Goal: Transaction & Acquisition: Purchase product/service

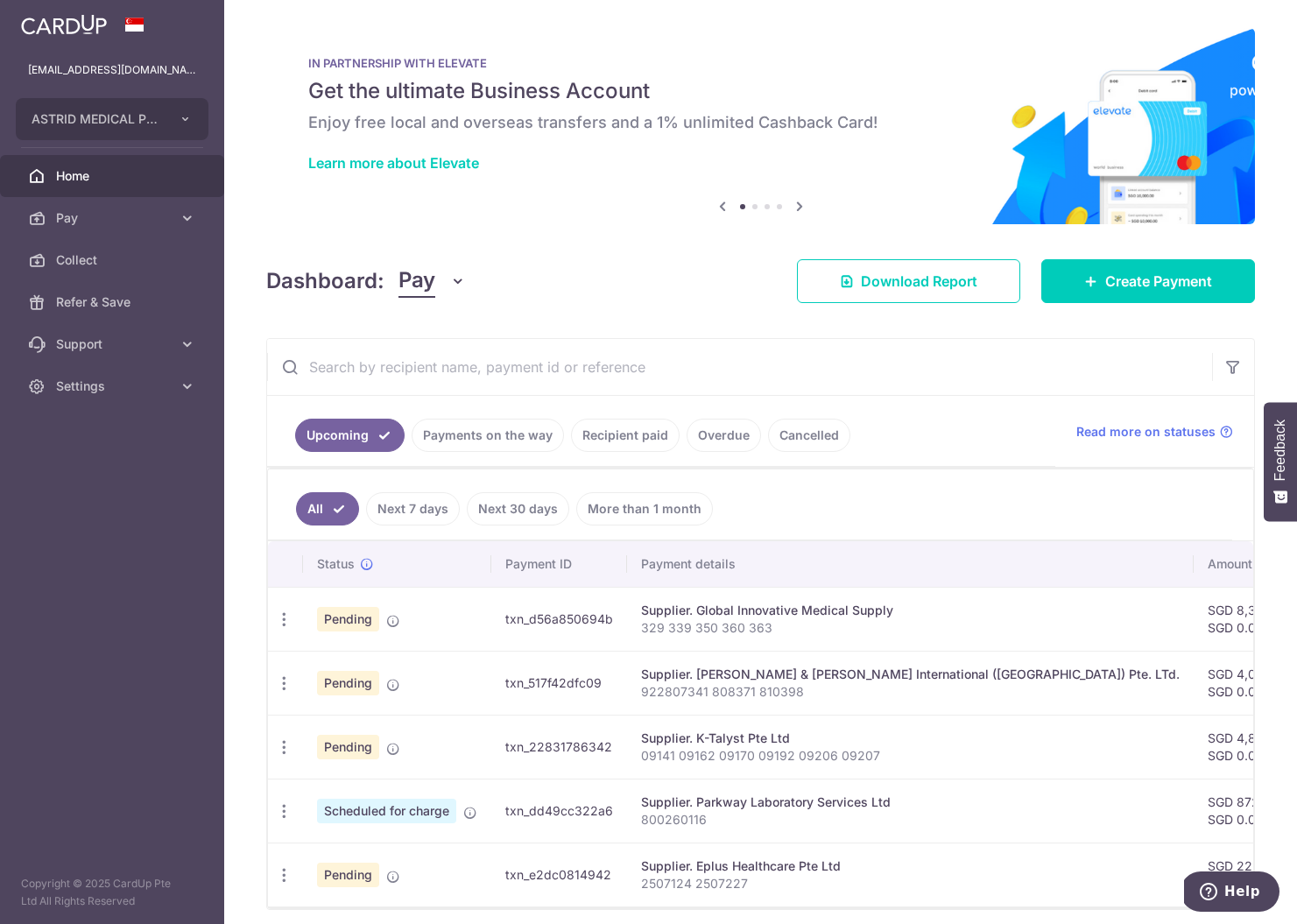
click at [1178, 278] on span "Create Payment" at bounding box center [1159, 280] width 107 height 21
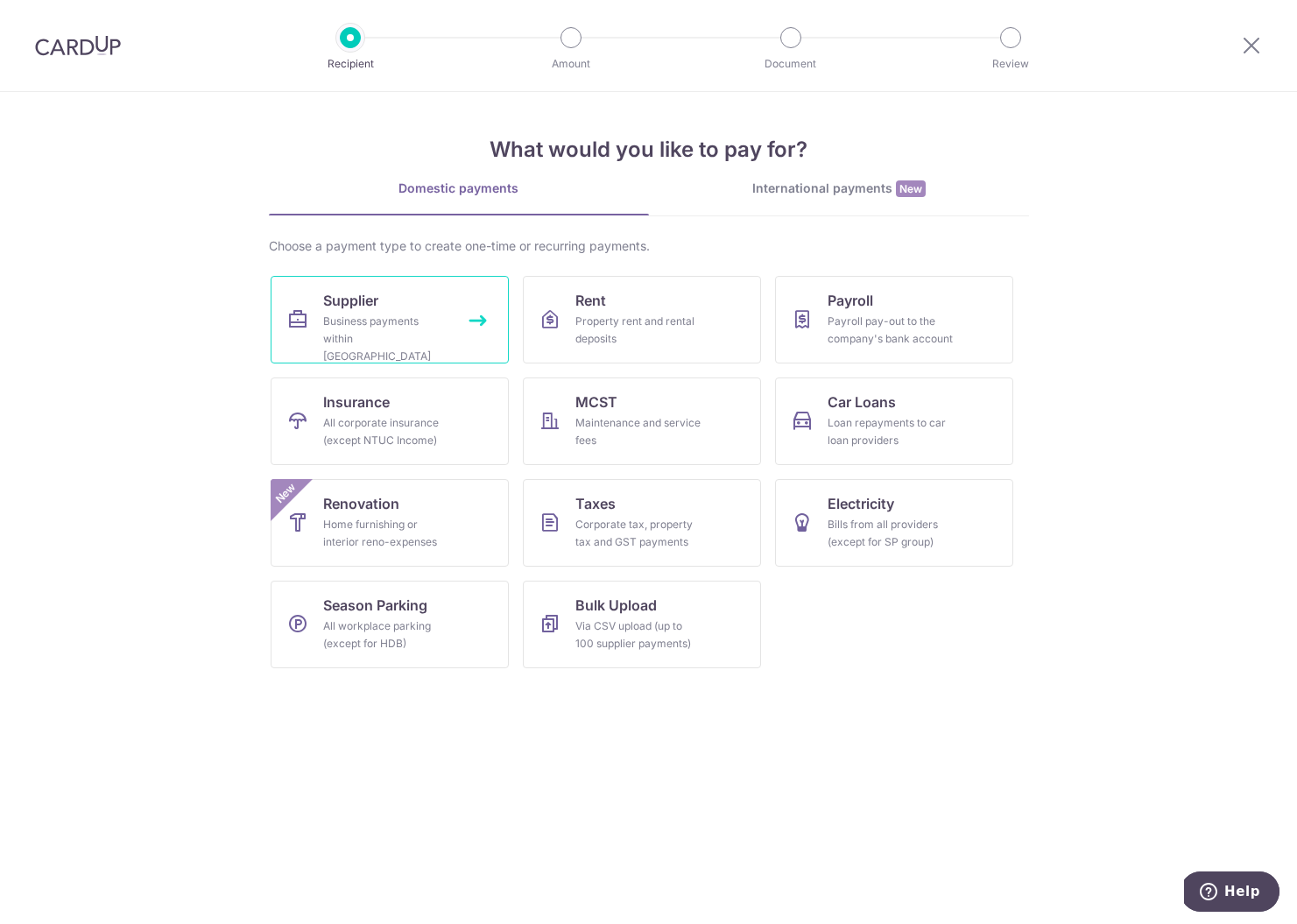
click at [403, 301] on link "Supplier Business payments within Singapore" at bounding box center [389, 319] width 238 height 88
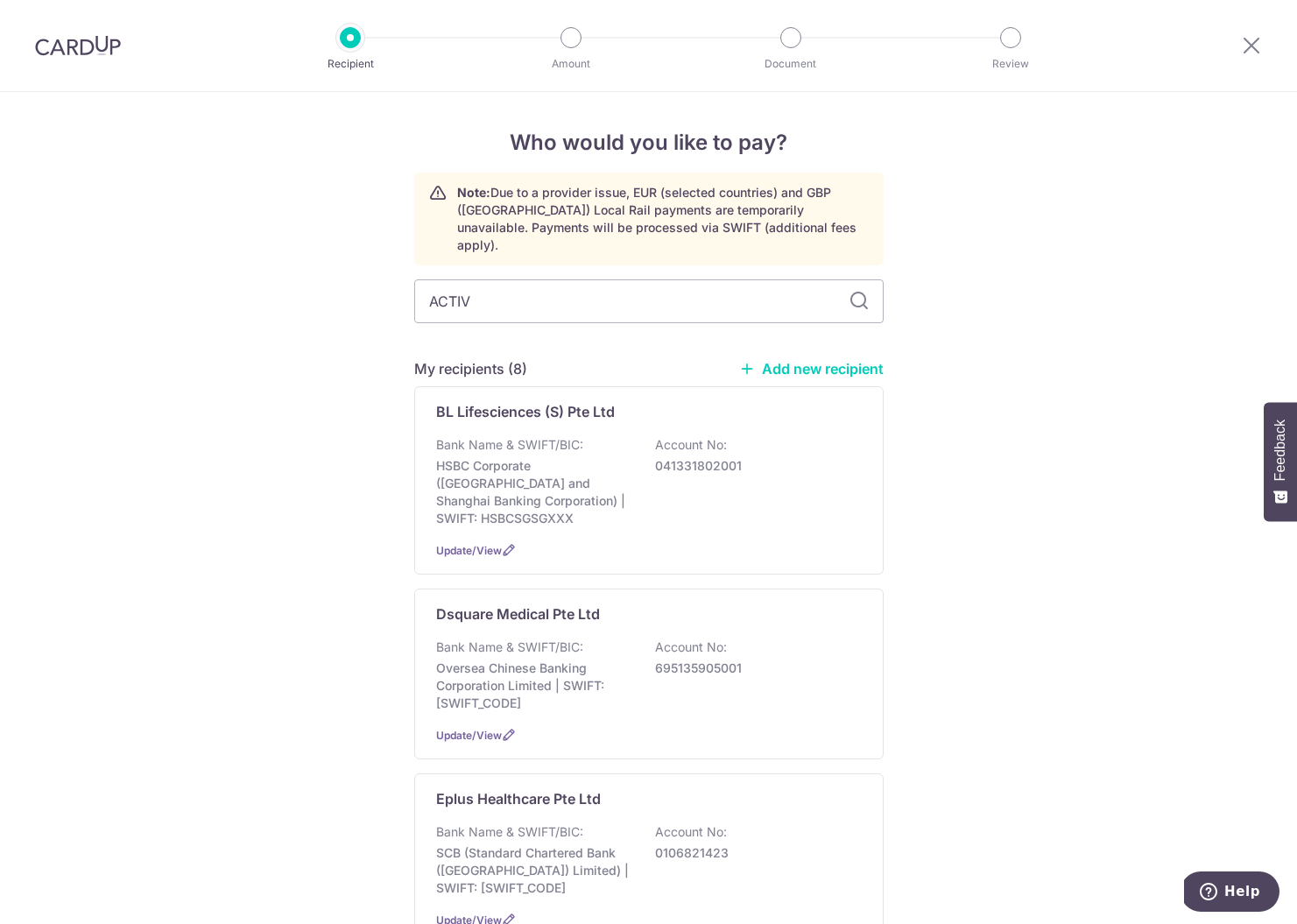
type input "ACTIVA"
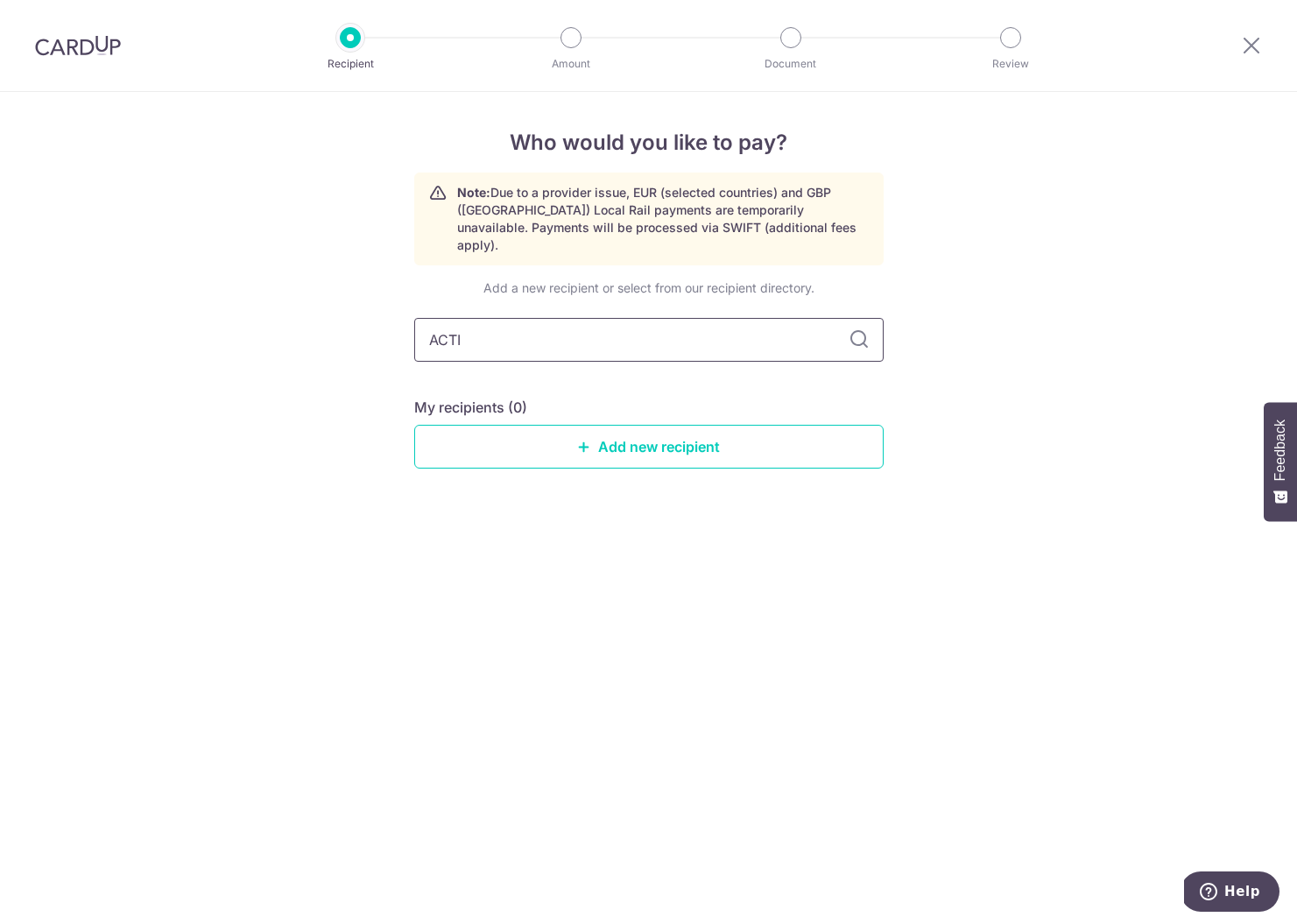
type input "ACT"
click at [571, 425] on link "Add new recipient" at bounding box center [648, 447] width 469 height 43
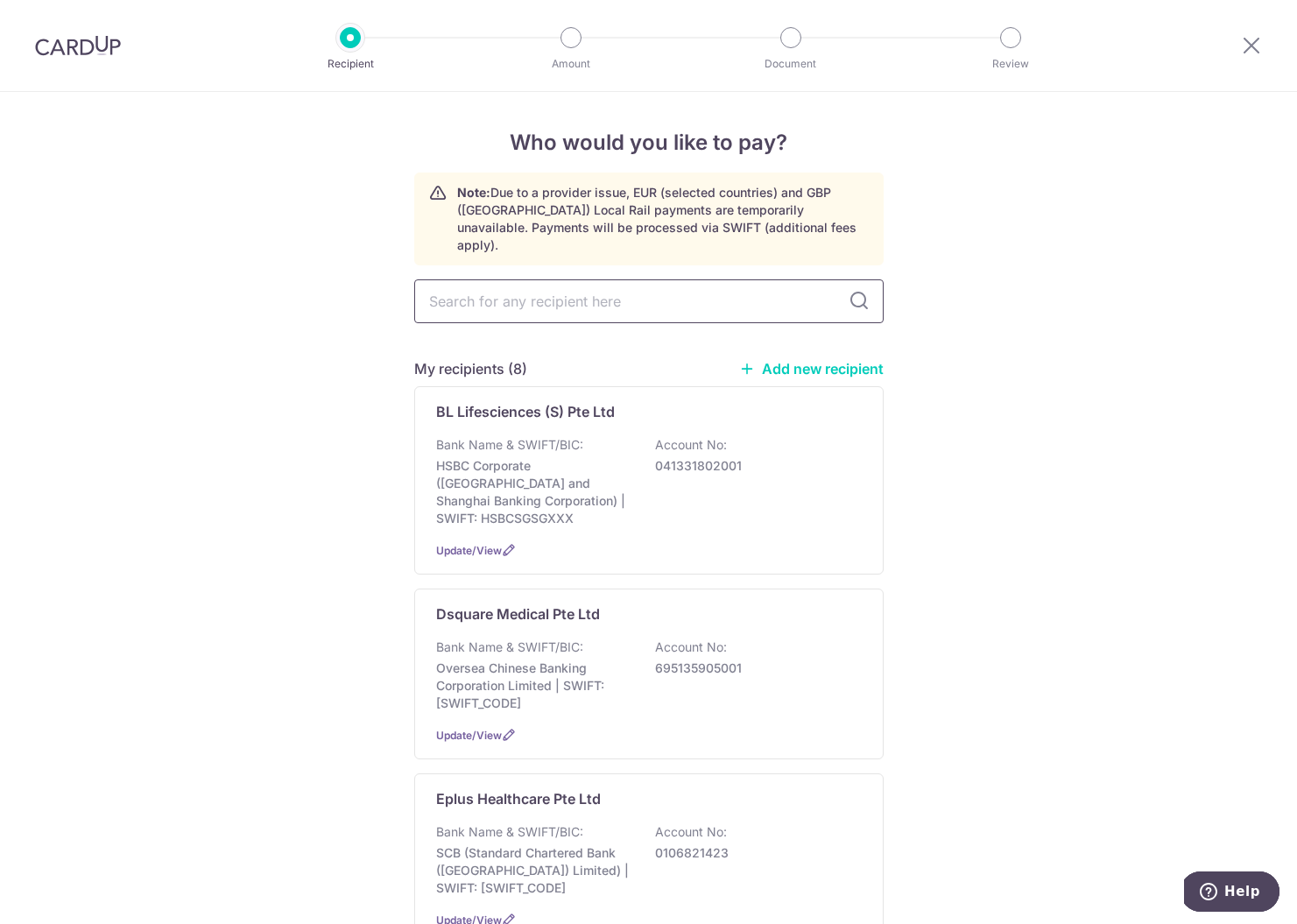
click at [524, 279] on input "text" at bounding box center [648, 301] width 469 height 43
type input "AC"
click at [795, 361] on div "My recipients (8) Add new recipient" at bounding box center [648, 368] width 469 height 21
click at [796, 360] on link "Add new recipient" at bounding box center [811, 368] width 145 height 17
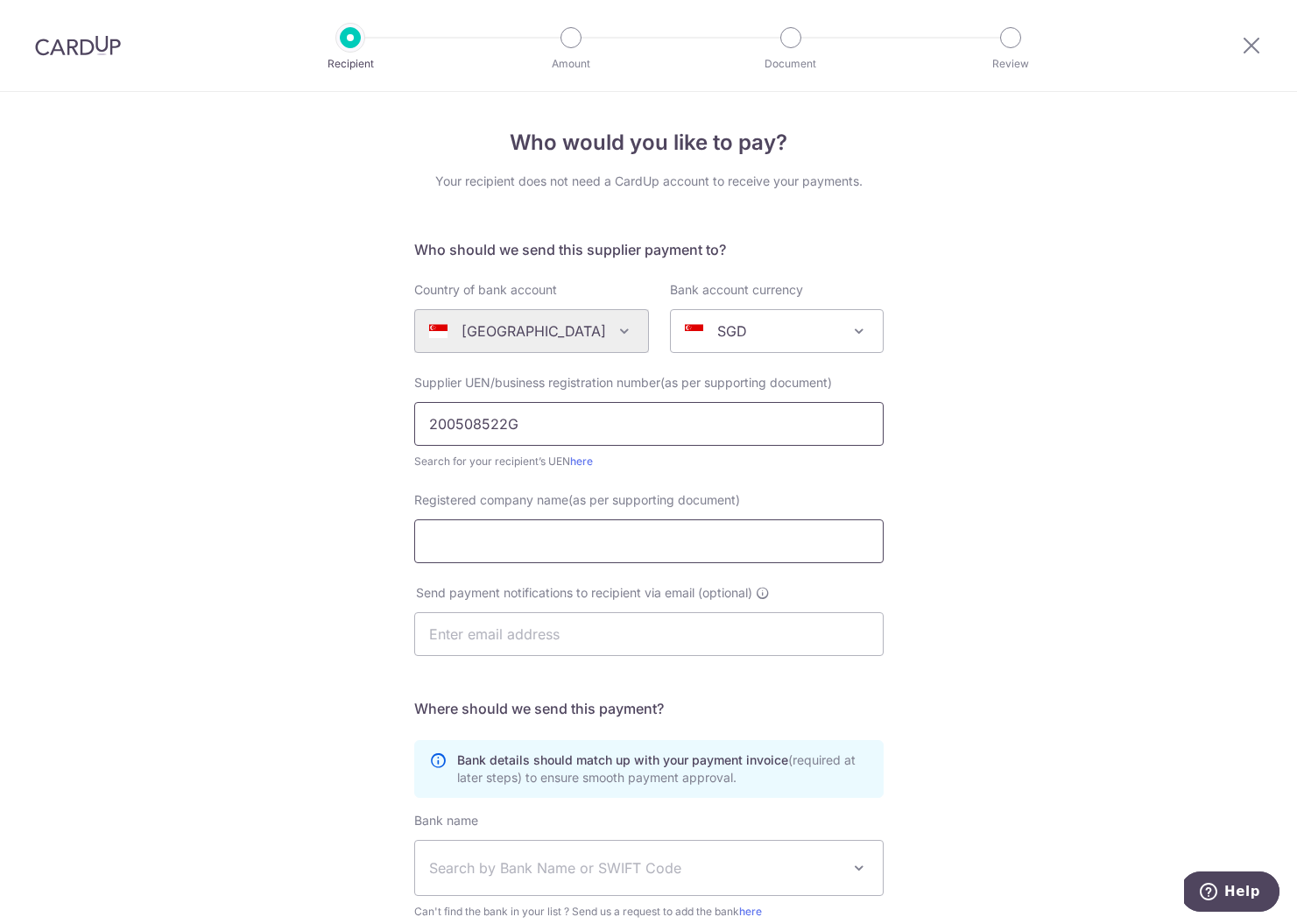
type input "200508522G"
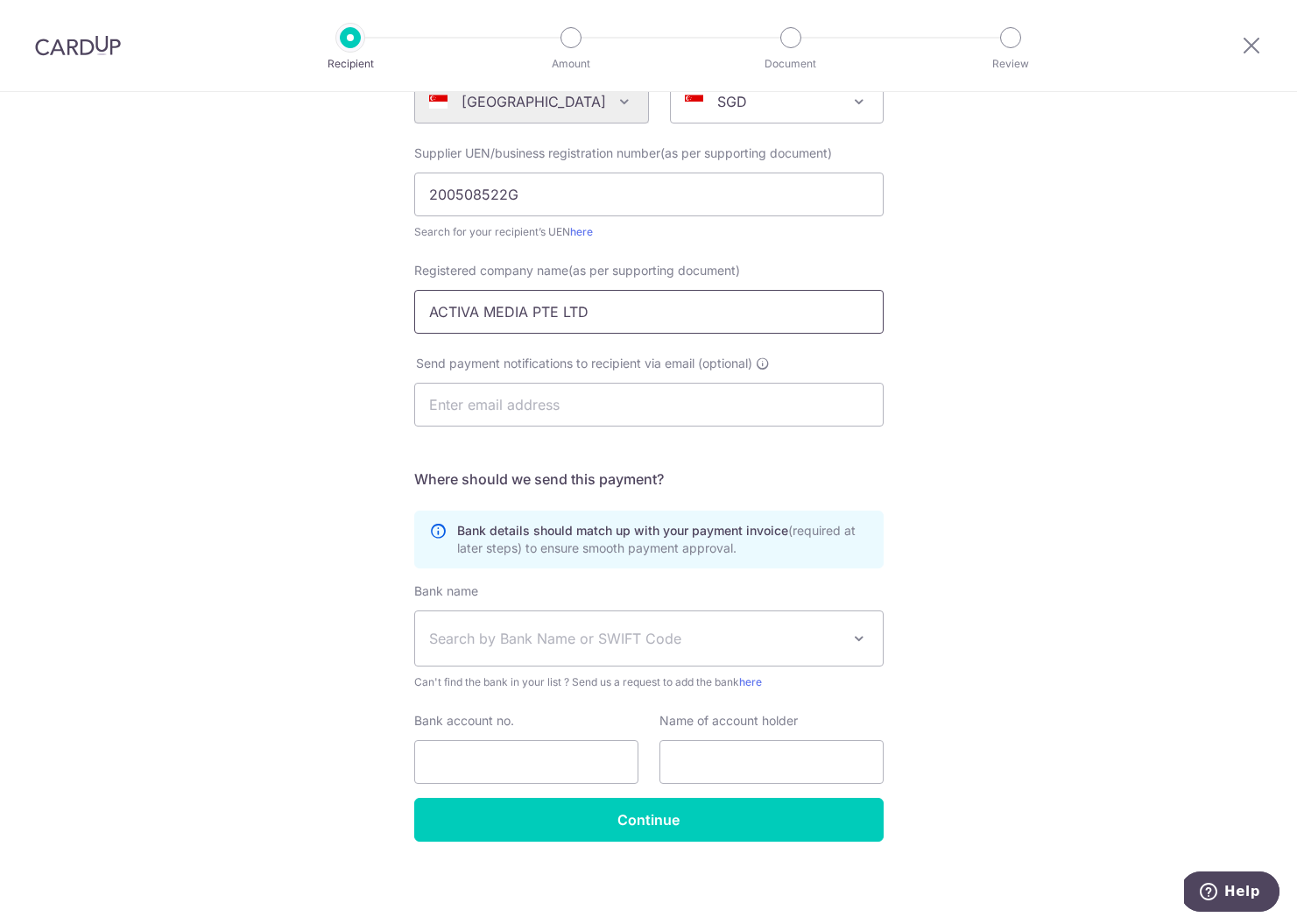
type input "ACTIVA MEDIA PTE LTD"
click at [533, 646] on span "Search by Bank Name or SWIFT Code" at bounding box center [635, 637] width 412 height 21
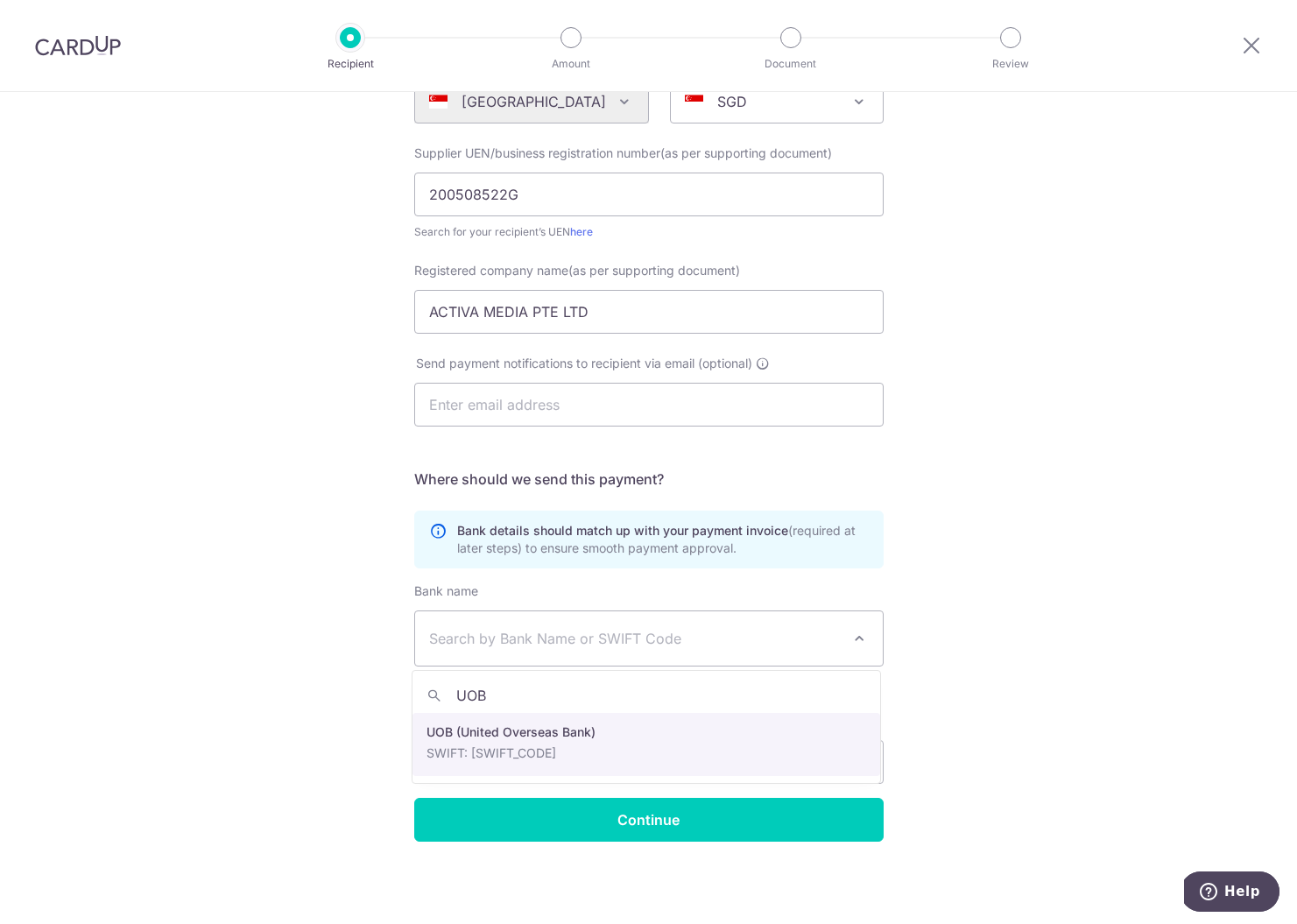
type input "UOB"
select select "18"
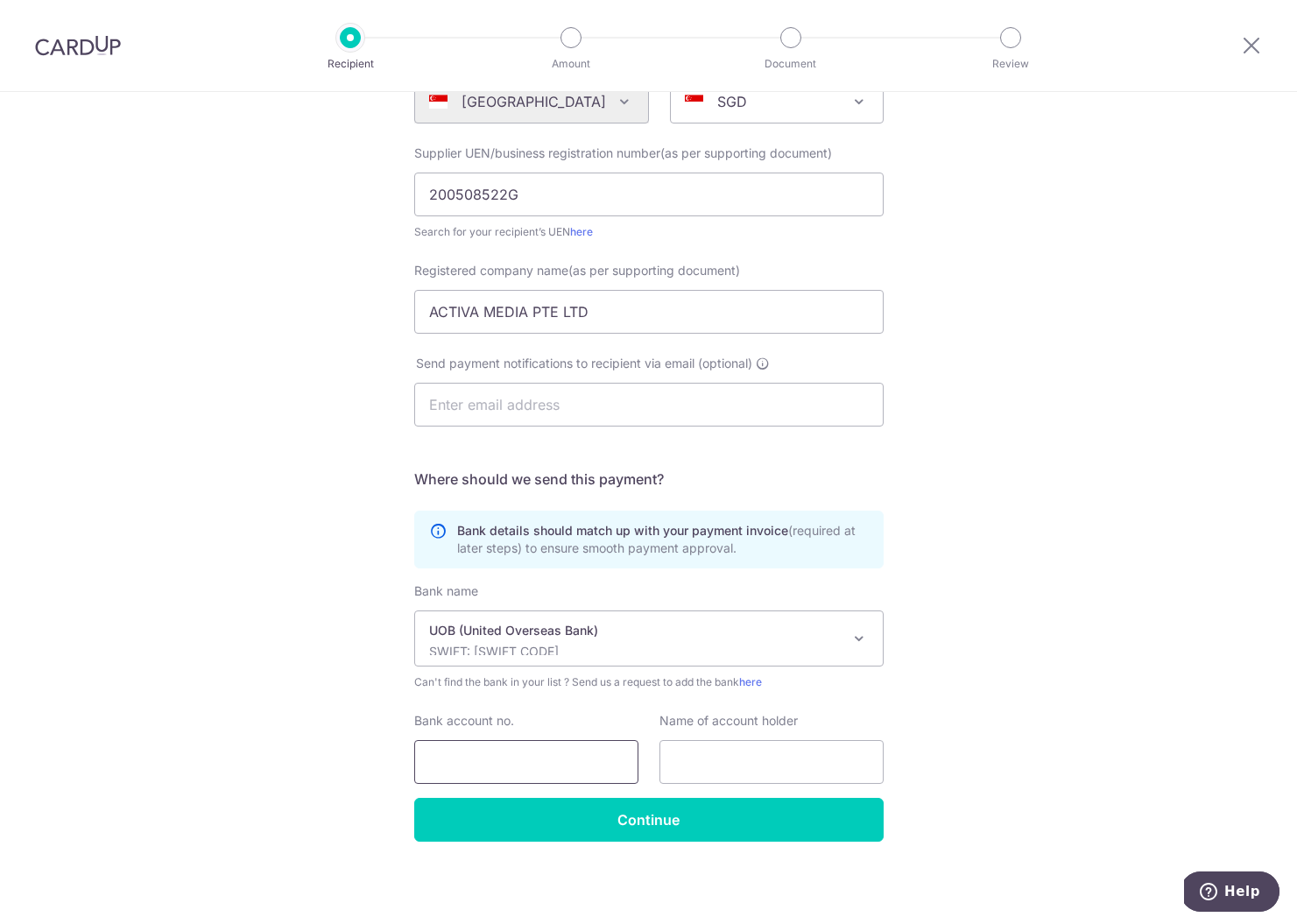
click at [495, 748] on input "Bank account no." at bounding box center [526, 761] width 224 height 43
type input "2"
type input "3873002555"
type input "ACTIVA MEDIA PTE LTD"
click at [629, 843] on div "Who would you like to pay? Your recipient does not need a CardUp account to rec…" at bounding box center [648, 393] width 1297 height 1061
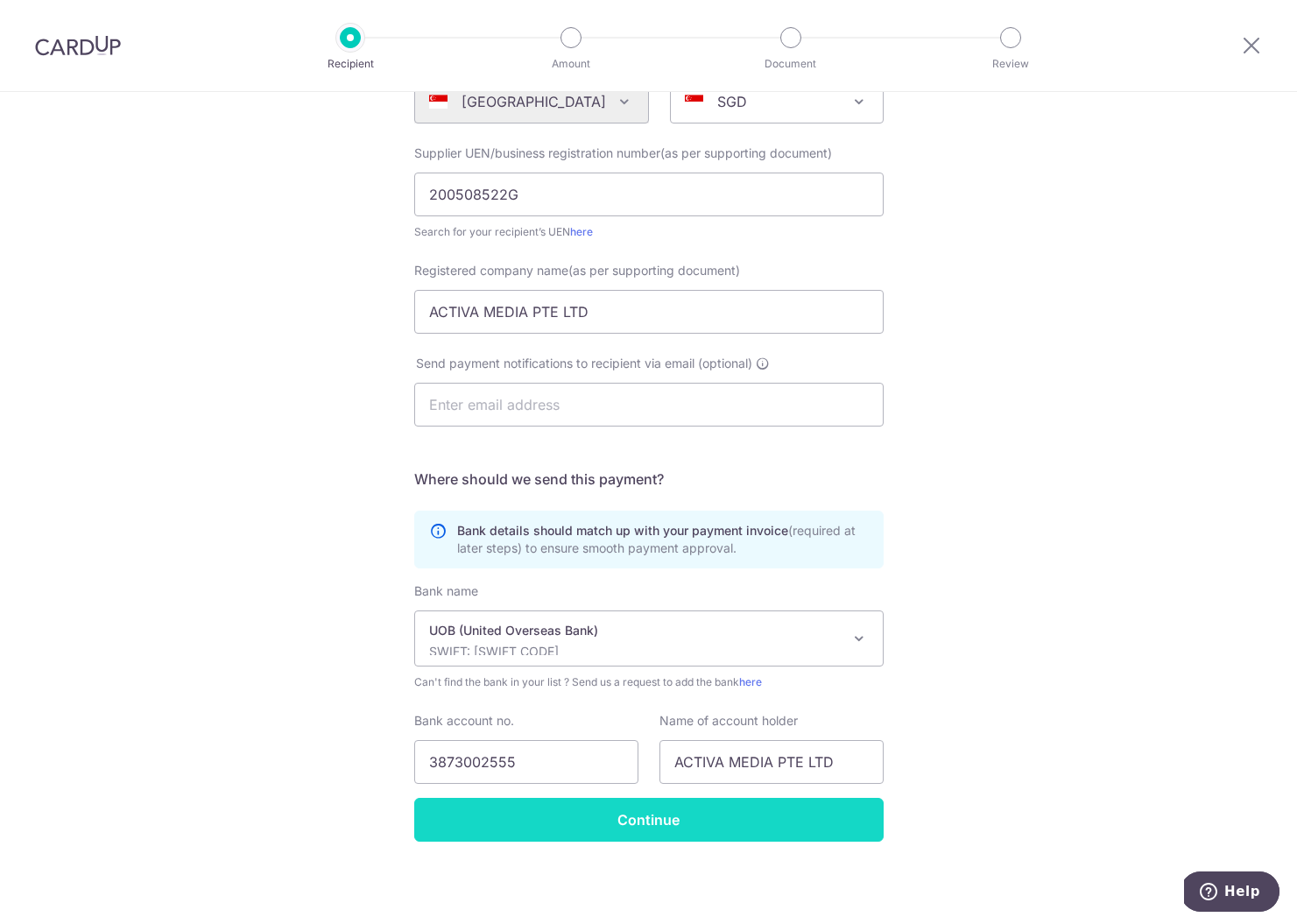
click at [632, 833] on input "Continue" at bounding box center [648, 819] width 469 height 43
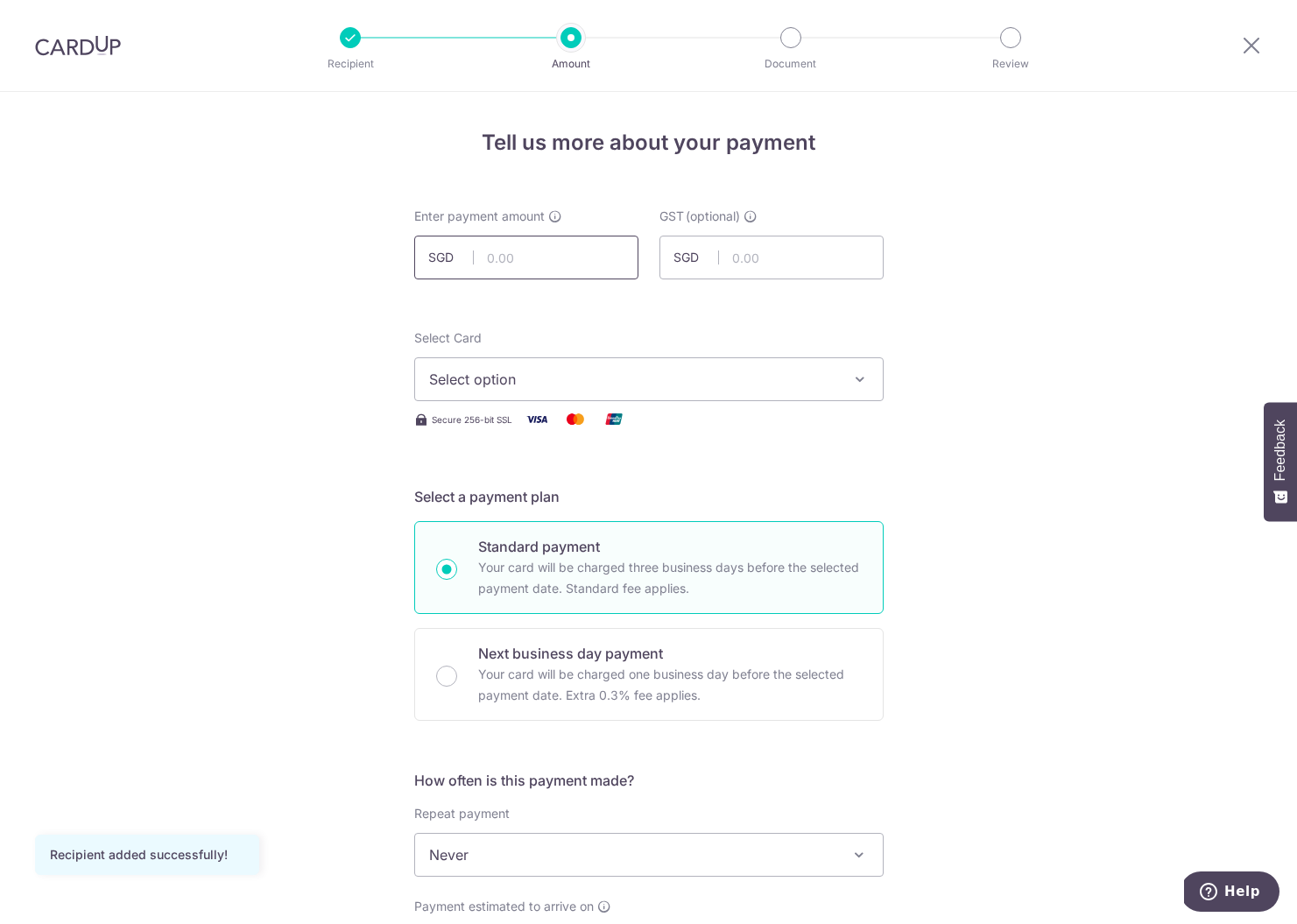
click at [533, 260] on input "text" at bounding box center [526, 258] width 224 height 43
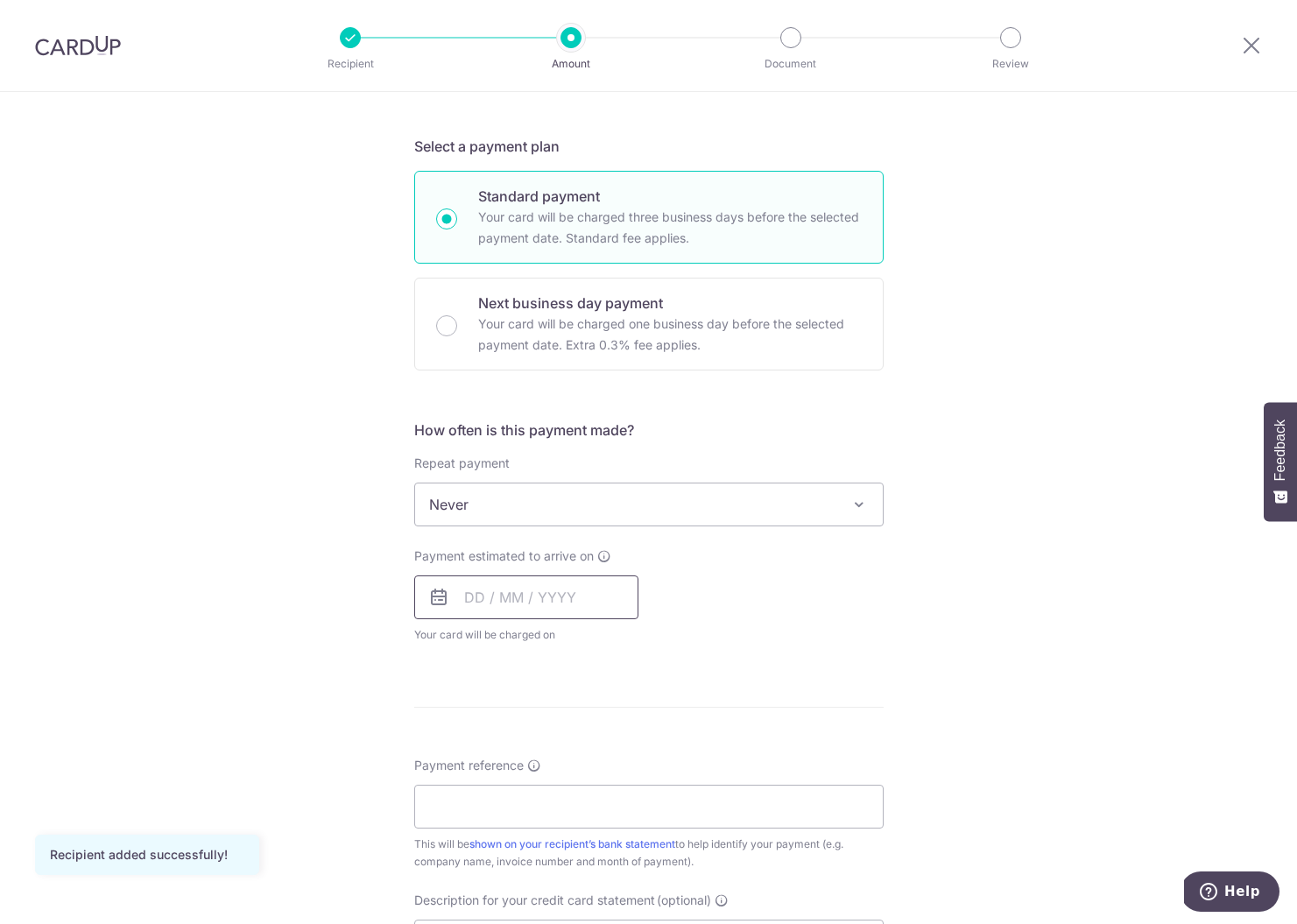
type input "64,037.50"
click at [516, 600] on input "text" at bounding box center [526, 597] width 224 height 43
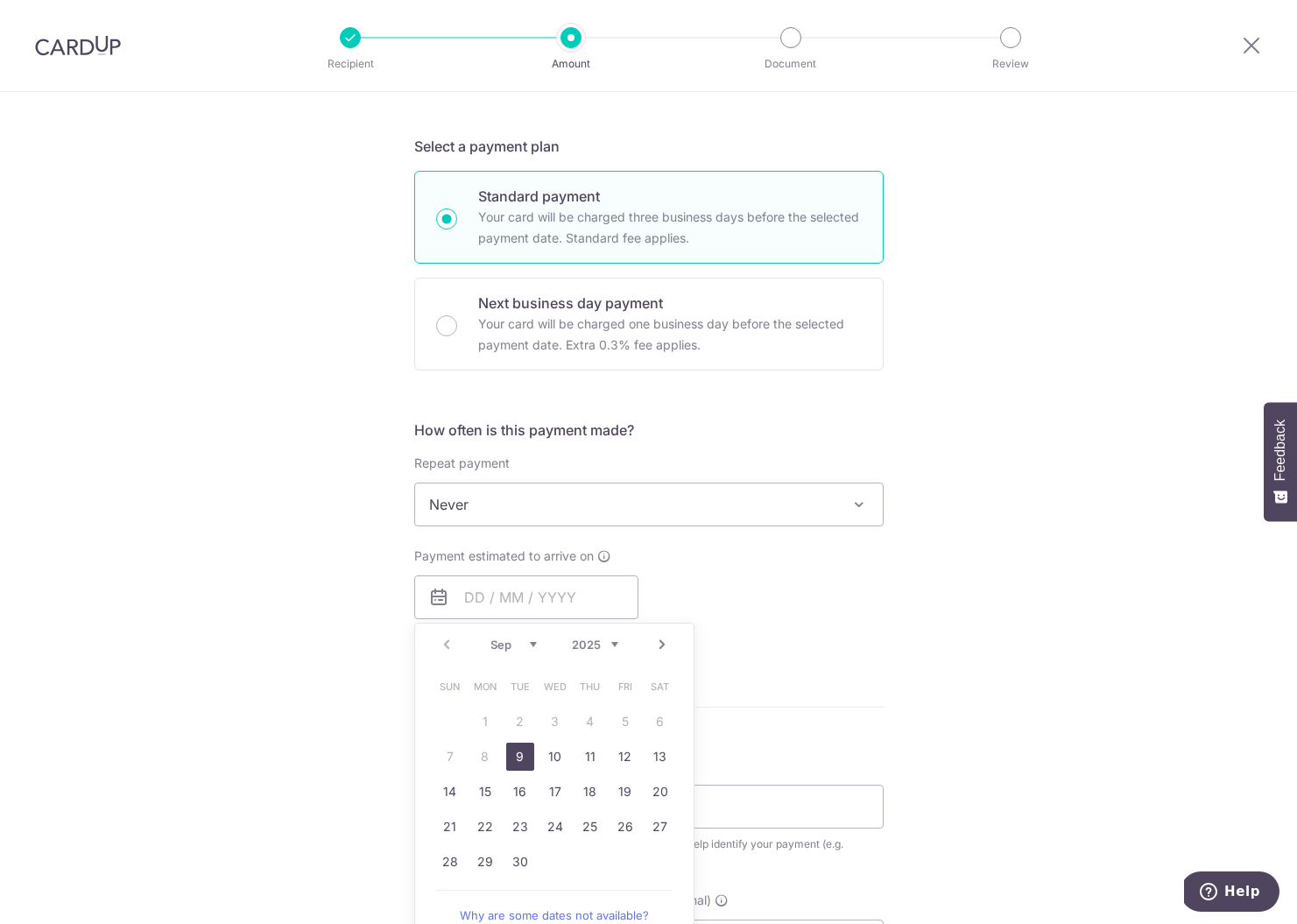
click at [523, 765] on link "9" at bounding box center [520, 756] width 28 height 28
type input "[DATE]"
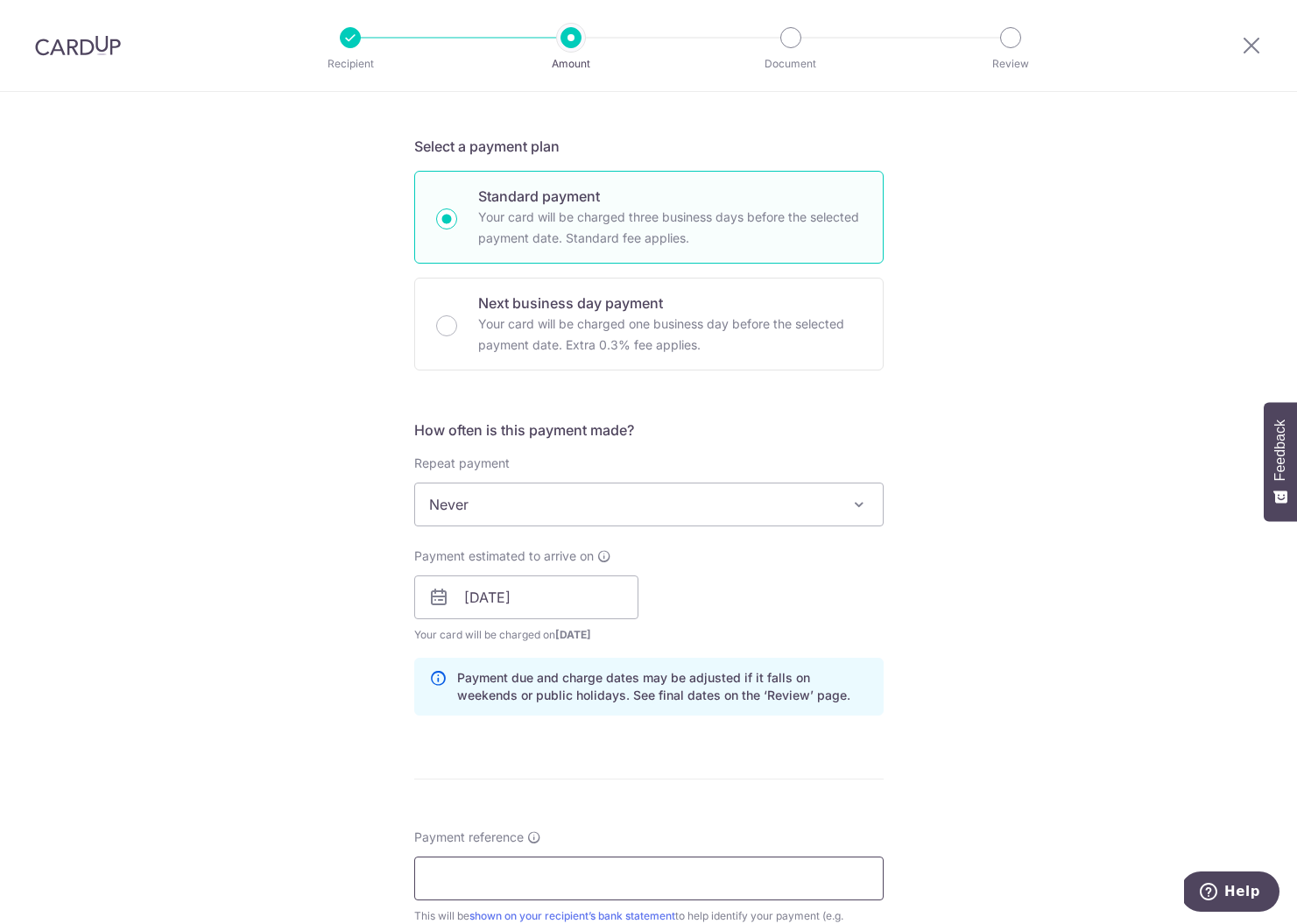
scroll to position [478, 0]
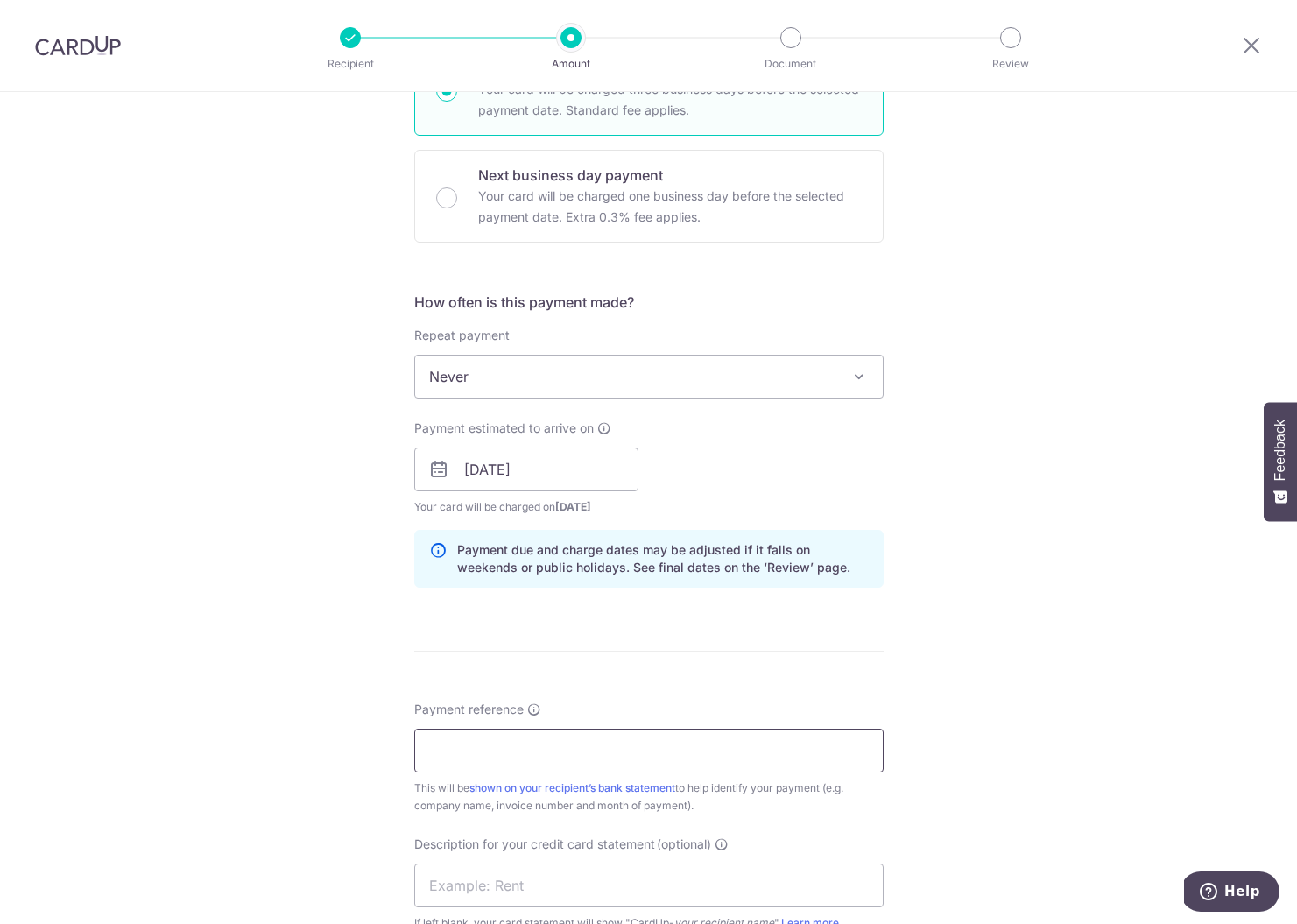
click at [516, 764] on input "Payment reference" at bounding box center [648, 750] width 469 height 43
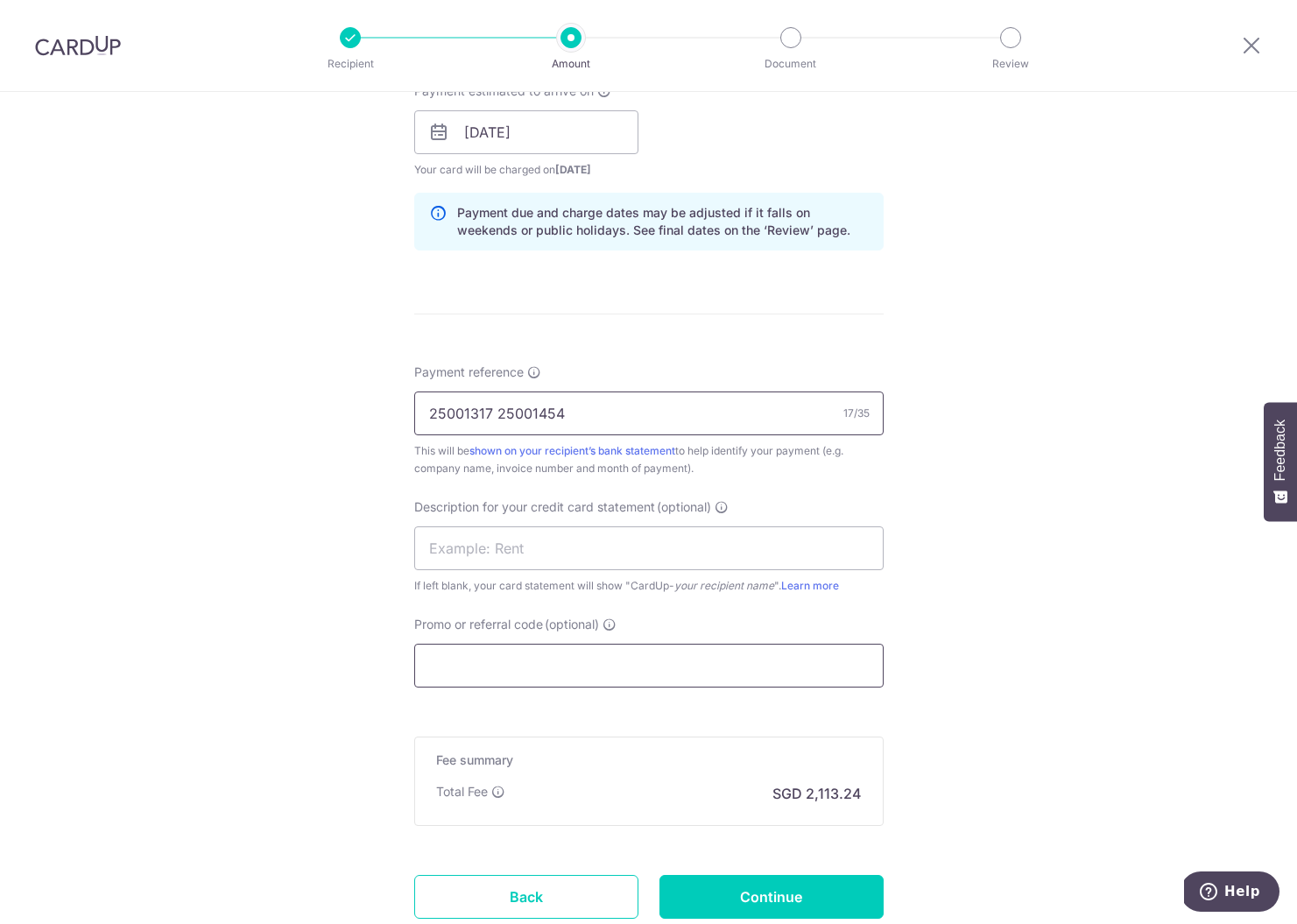
type input "25001317 25001454"
click at [616, 662] on input "Promo or referral code (optional)" at bounding box center [648, 665] width 469 height 43
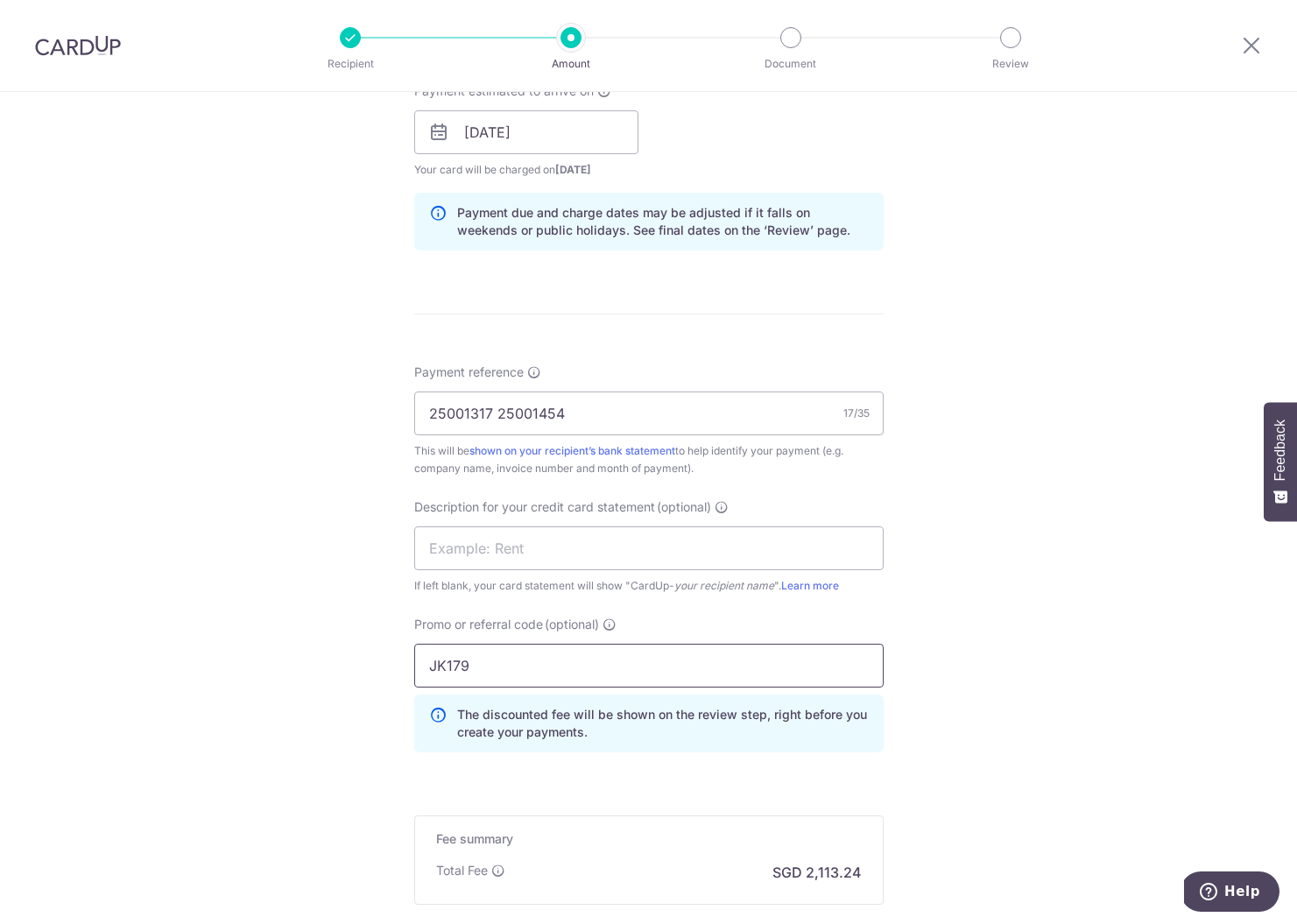
scroll to position [1020, 0]
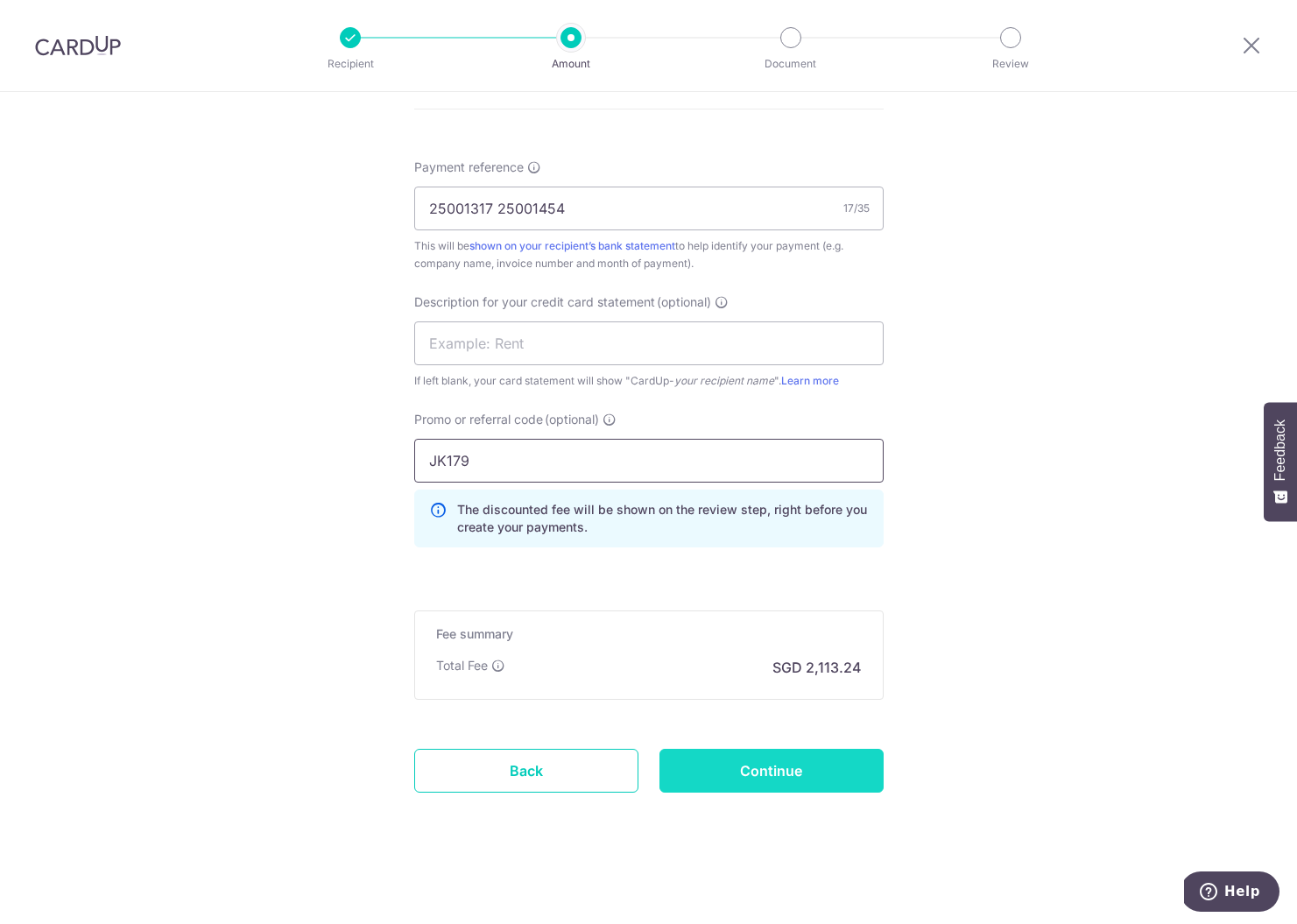
type input "JK179"
click at [769, 771] on input "Continue" at bounding box center [772, 770] width 224 height 43
type input "Create Schedule"
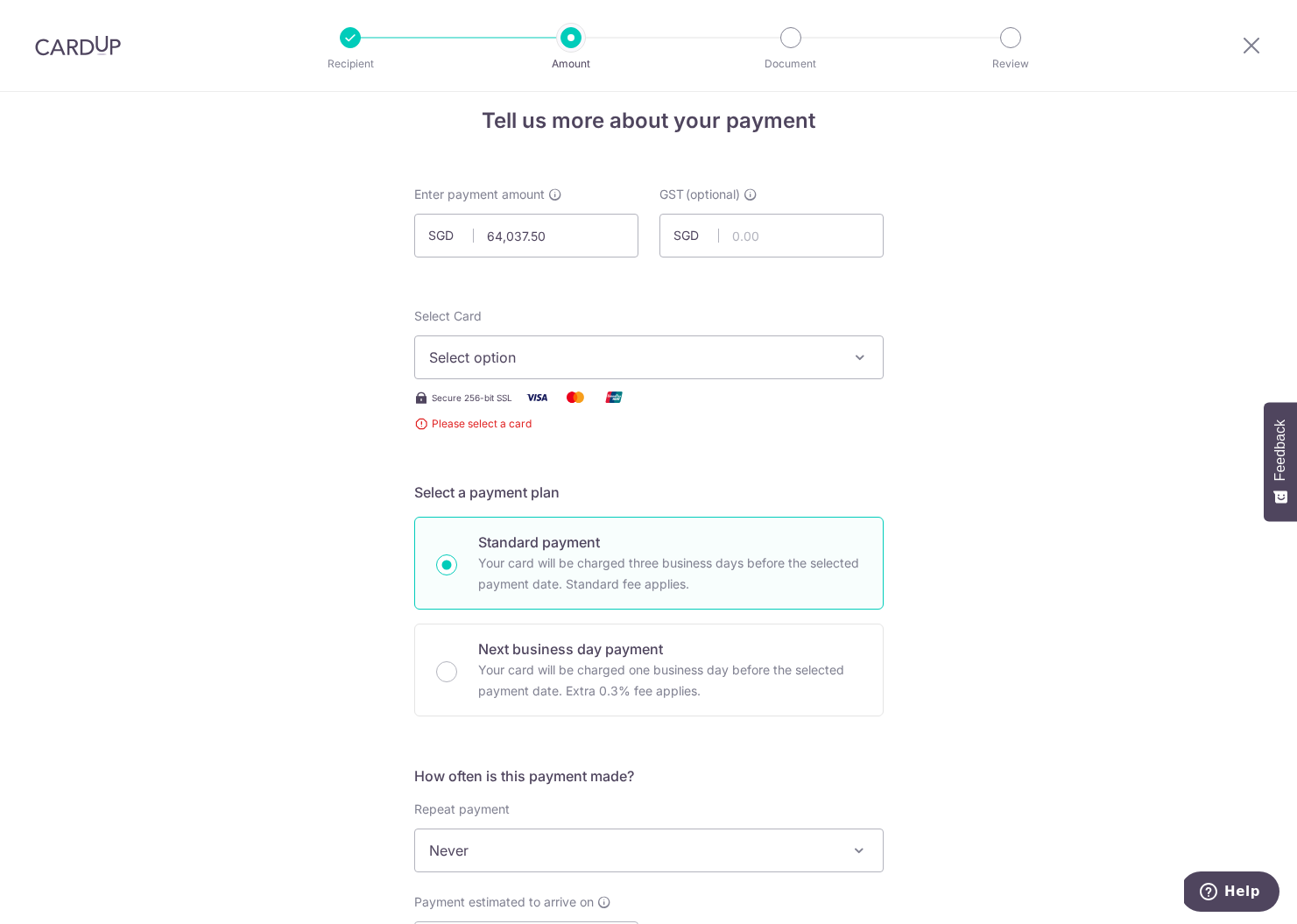
click at [599, 358] on span "Select option" at bounding box center [633, 357] width 408 height 21
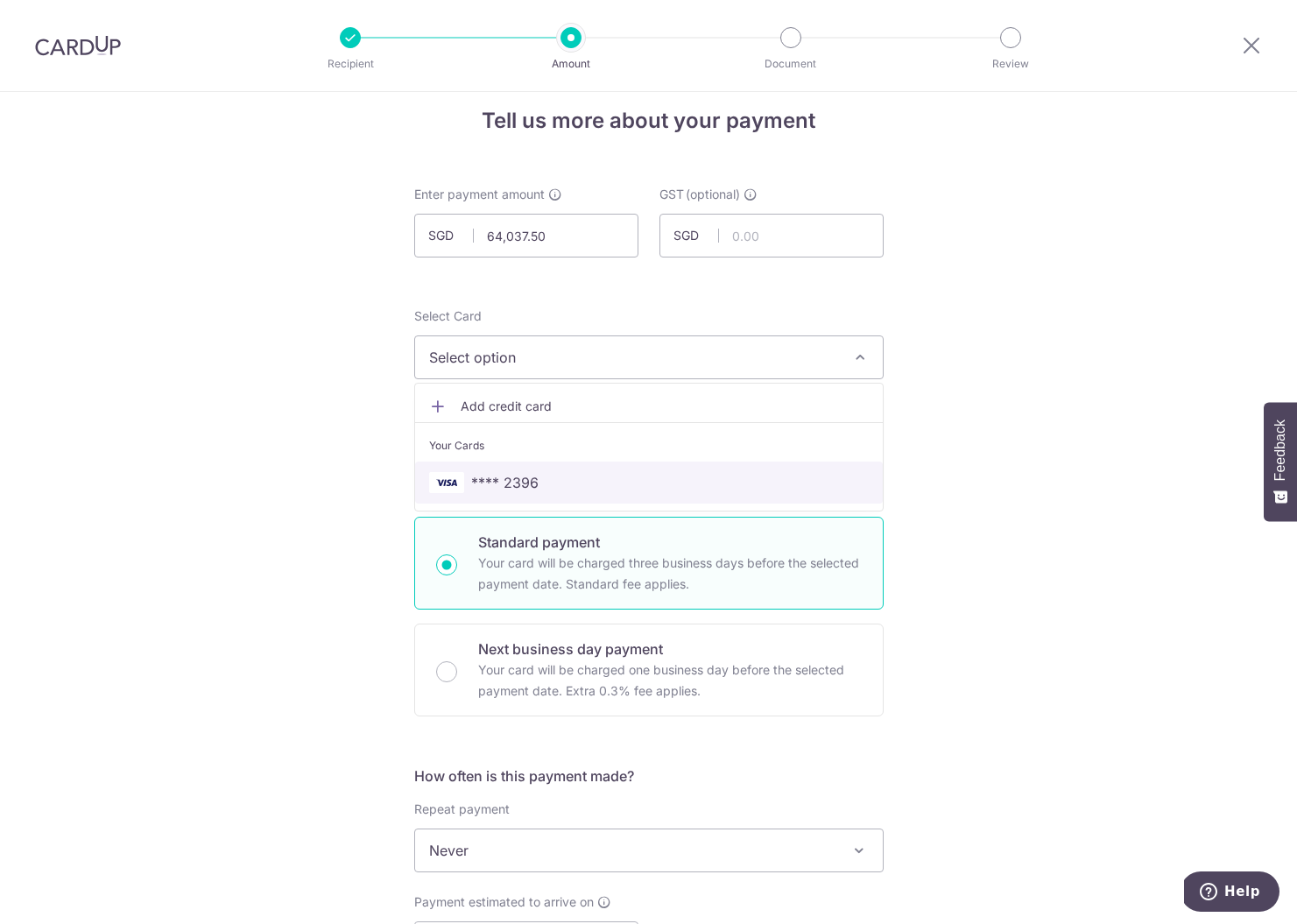
click at [542, 484] on span "**** 2396" at bounding box center [649, 482] width 440 height 21
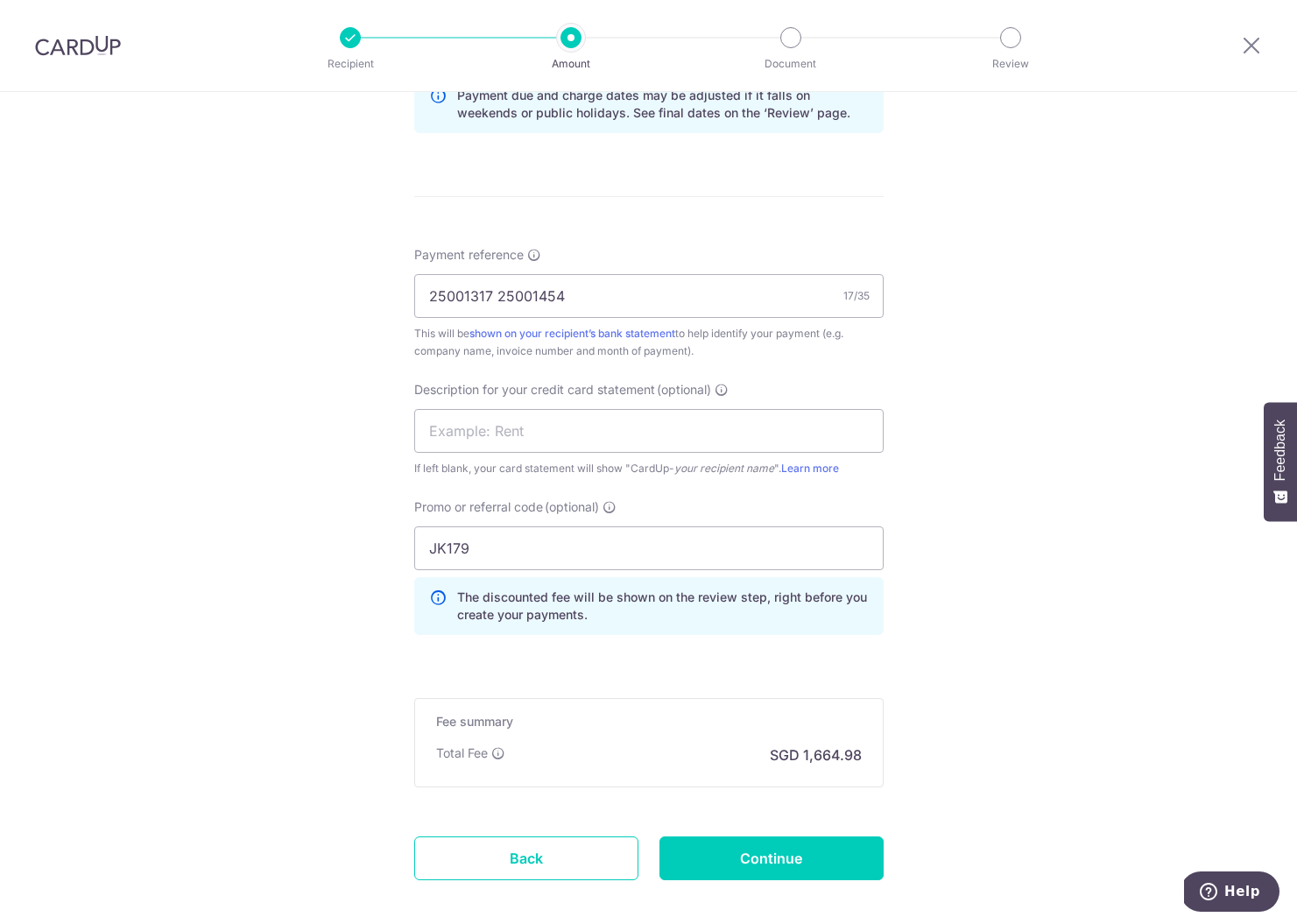
scroll to position [1020, 0]
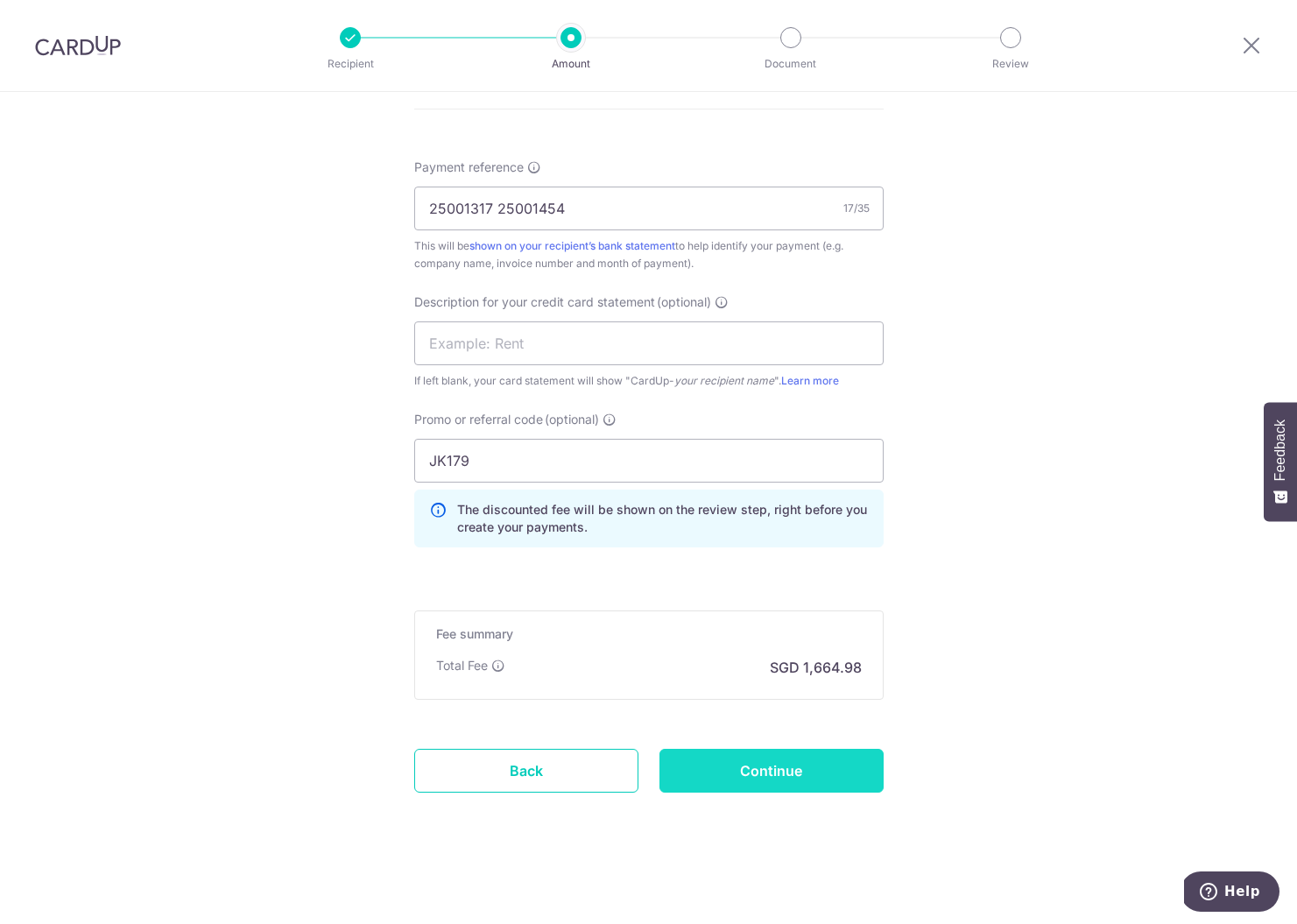
click at [770, 760] on input "Continue" at bounding box center [772, 770] width 224 height 43
type input "Create Schedule"
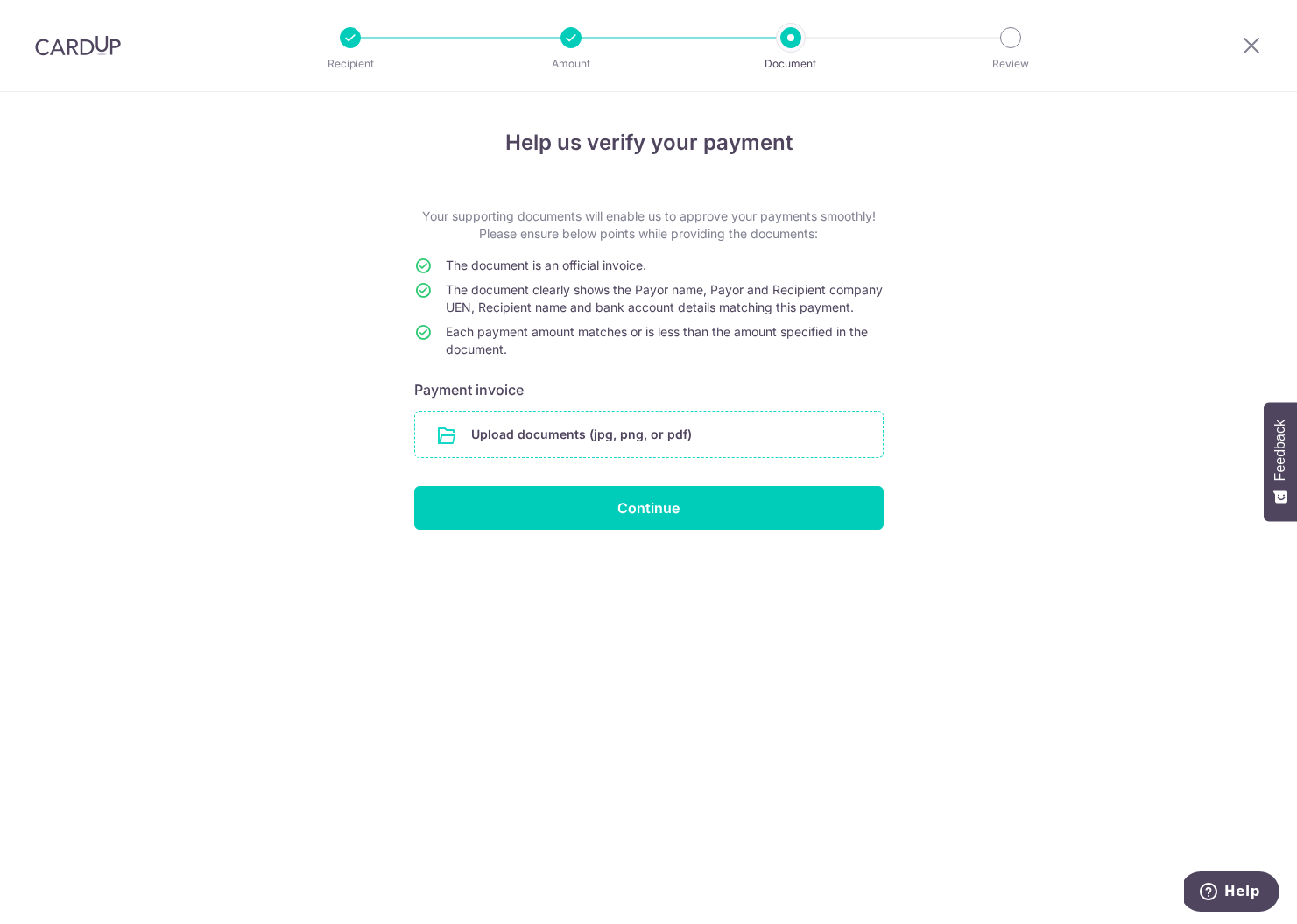
click at [527, 457] on input "file" at bounding box center [648, 434] width 468 height 45
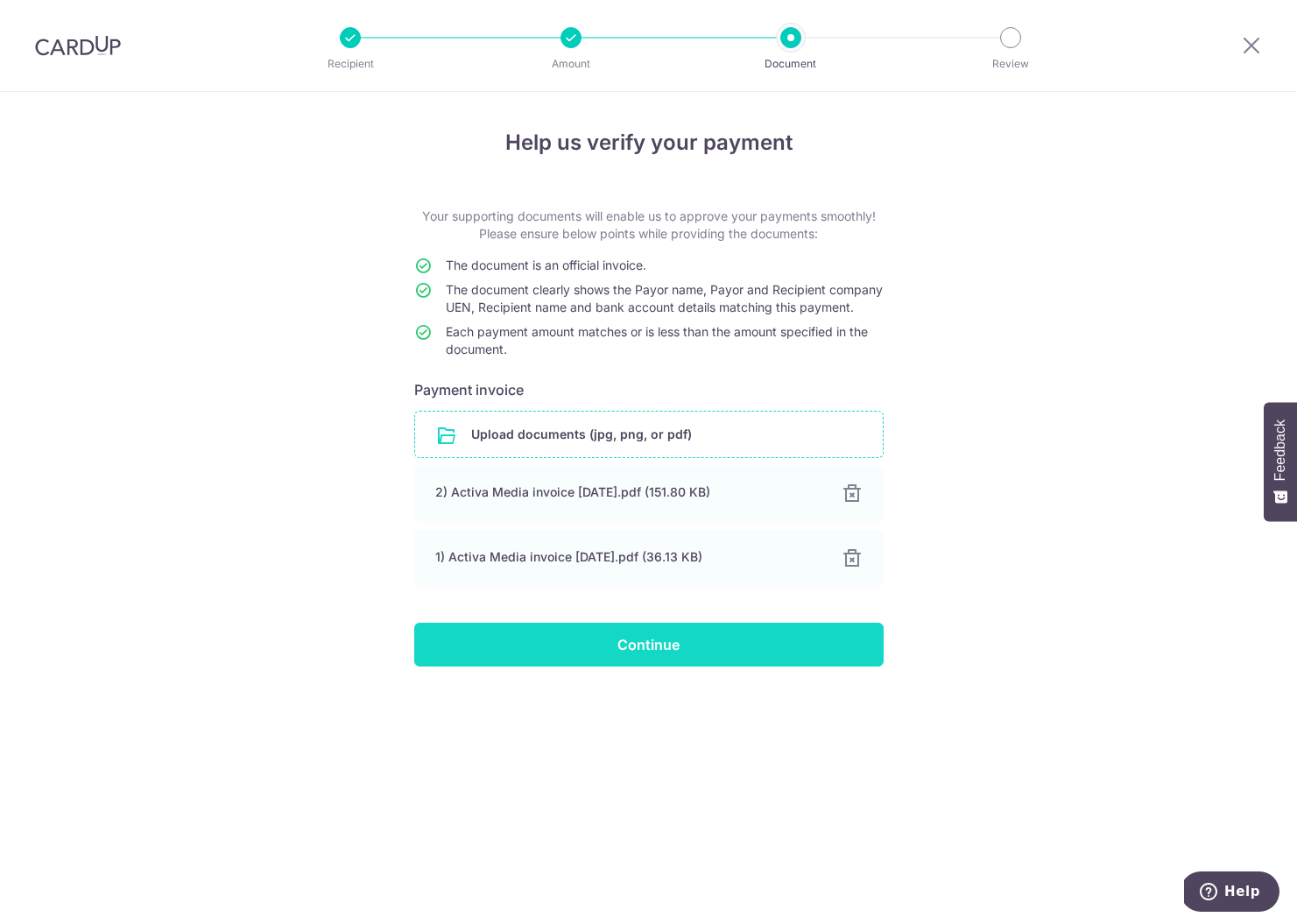
click at [778, 654] on input "Continue" at bounding box center [648, 645] width 469 height 43
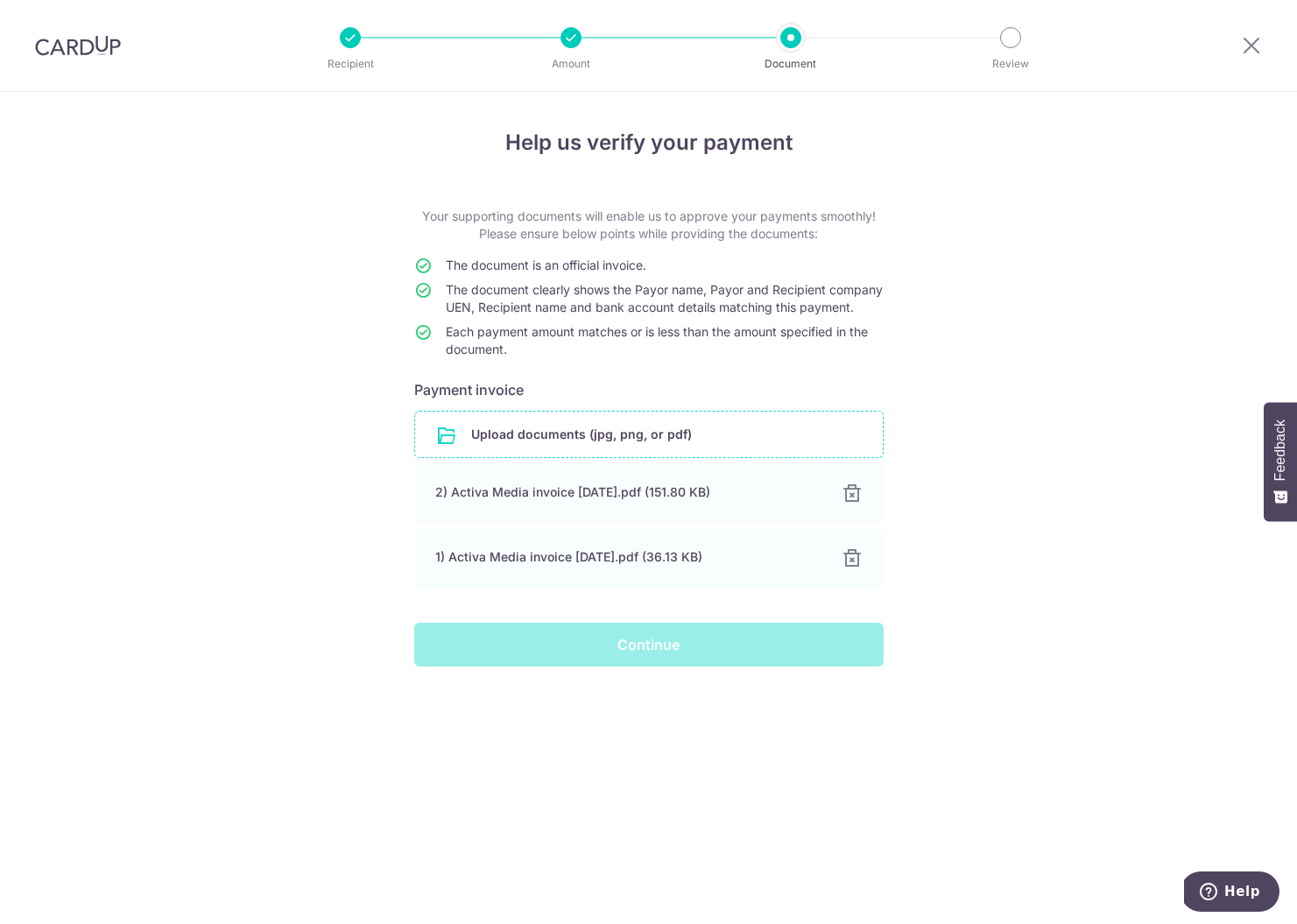
click at [655, 656] on div "Continue" at bounding box center [648, 645] width 490 height 43
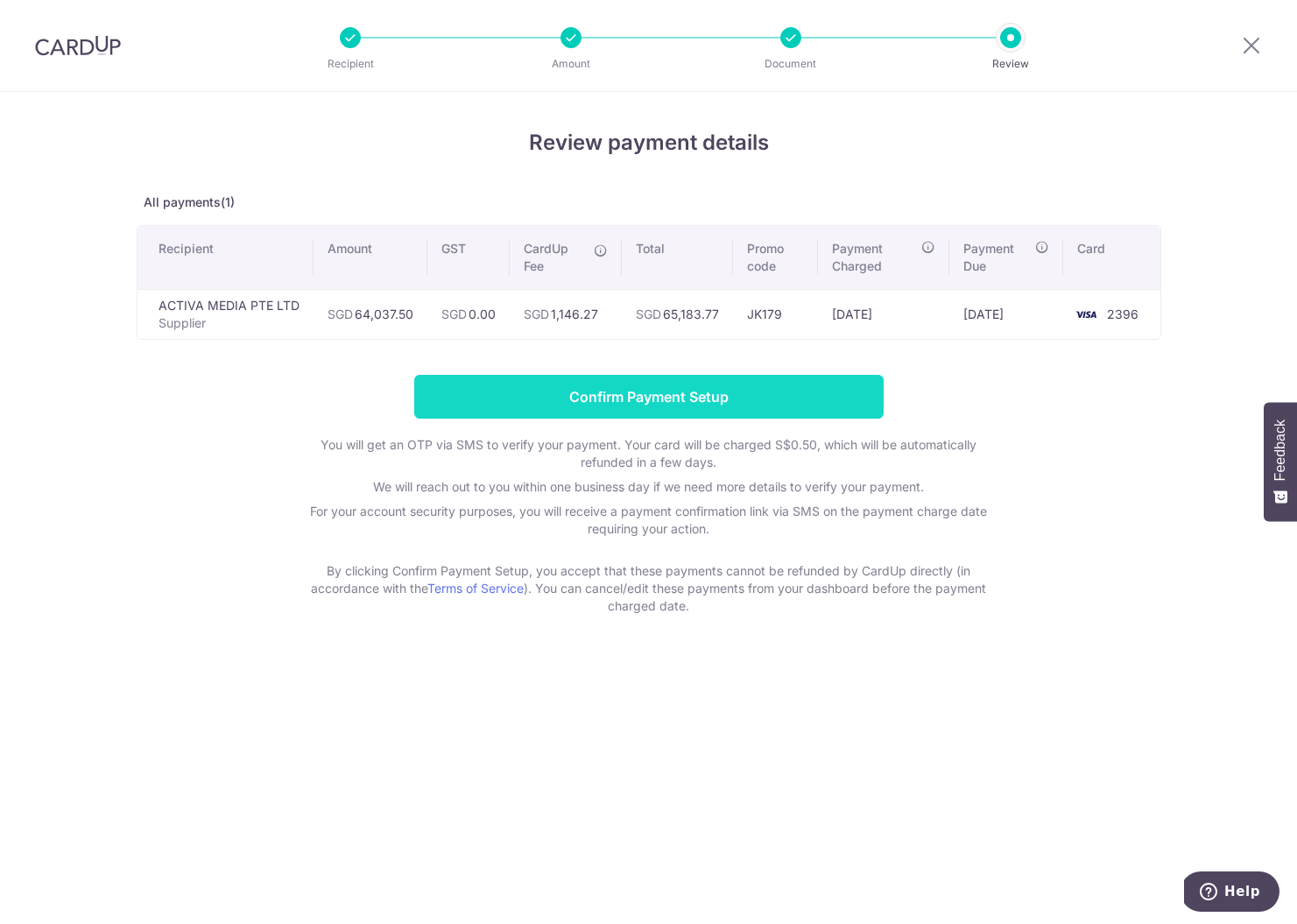
click at [638, 395] on input "Confirm Payment Setup" at bounding box center [648, 397] width 469 height 43
